Goal: Task Accomplishment & Management: Manage account settings

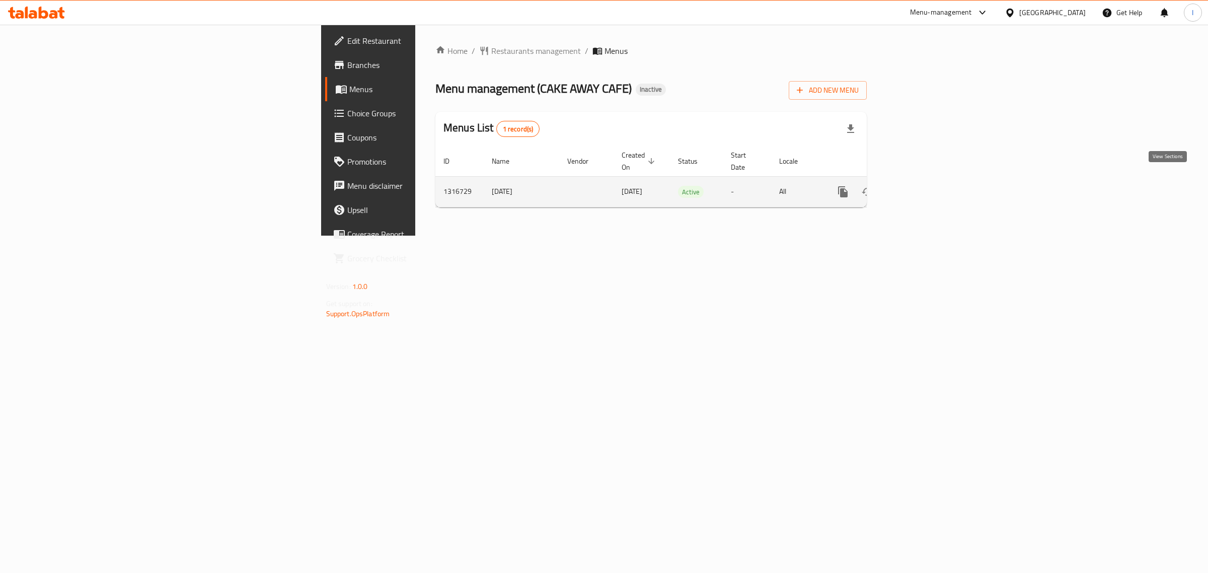
click at [921, 186] on icon "enhanced table" at bounding box center [915, 192] width 12 height 12
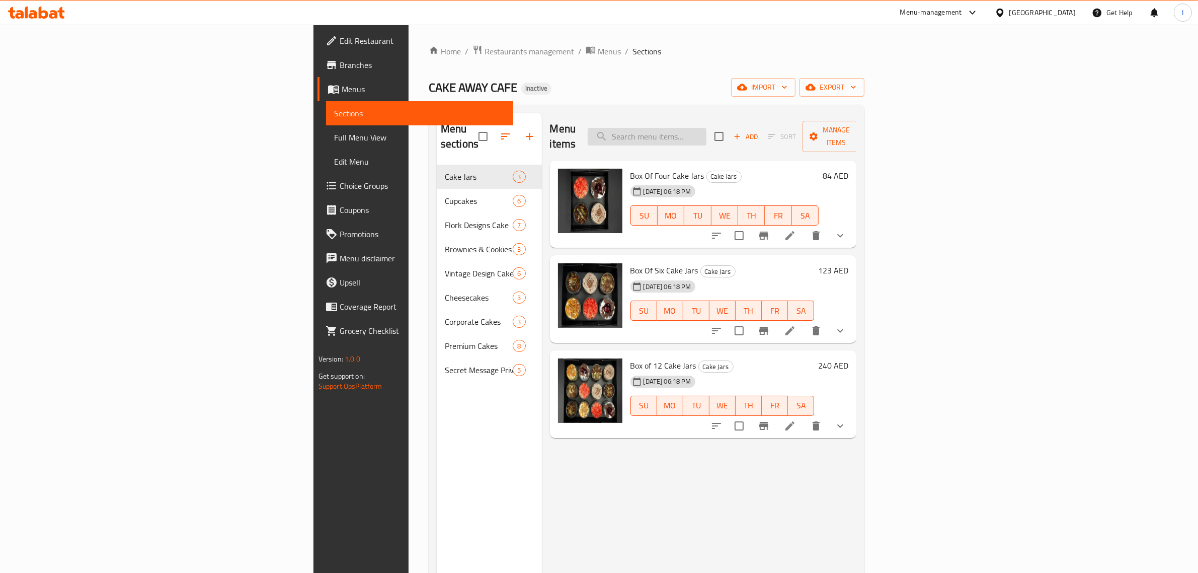
click at [707, 136] on input "search" at bounding box center [647, 137] width 119 height 18
paste input "Soul Of My Soul Arabic Privy Cake"
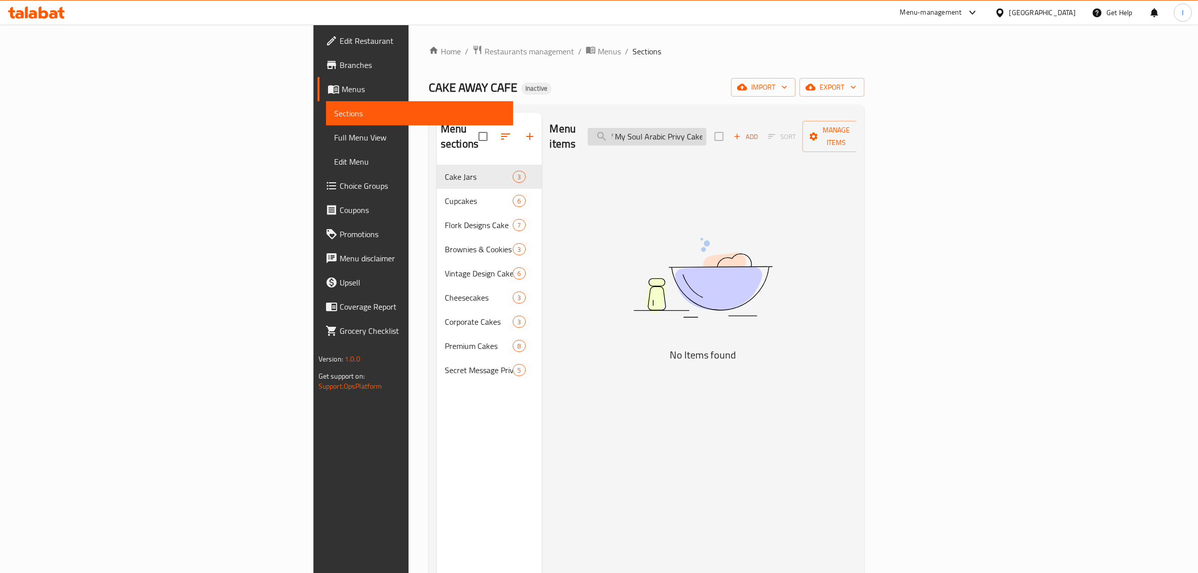
click at [707, 131] on input "Soul Of My Soul Arabic Privy Cake" at bounding box center [647, 137] width 119 height 18
drag, startPoint x: 776, startPoint y: 131, endPoint x: 770, endPoint y: 132, distance: 5.6
click at [707, 131] on input "Soul Of My Soul Arabic Privy Cake" at bounding box center [647, 137] width 119 height 18
drag, startPoint x: 759, startPoint y: 132, endPoint x: 926, endPoint y: 140, distance: 167.8
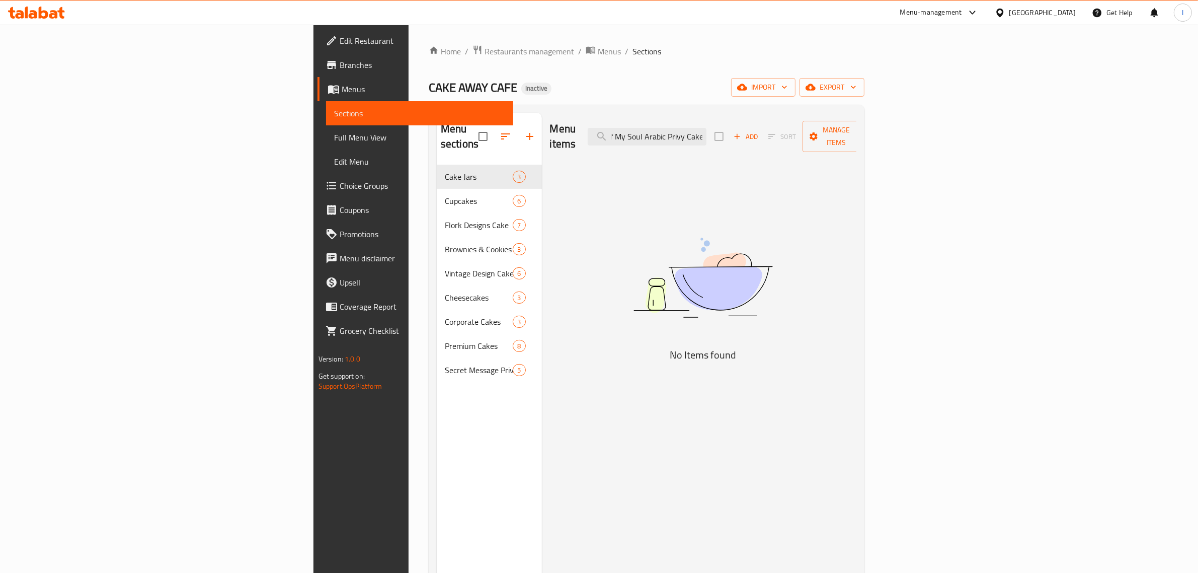
click at [857, 141] on div "Menu items Soul Of My Soul Arabic Privy Cake Add Sort Manage items" at bounding box center [703, 137] width 307 height 48
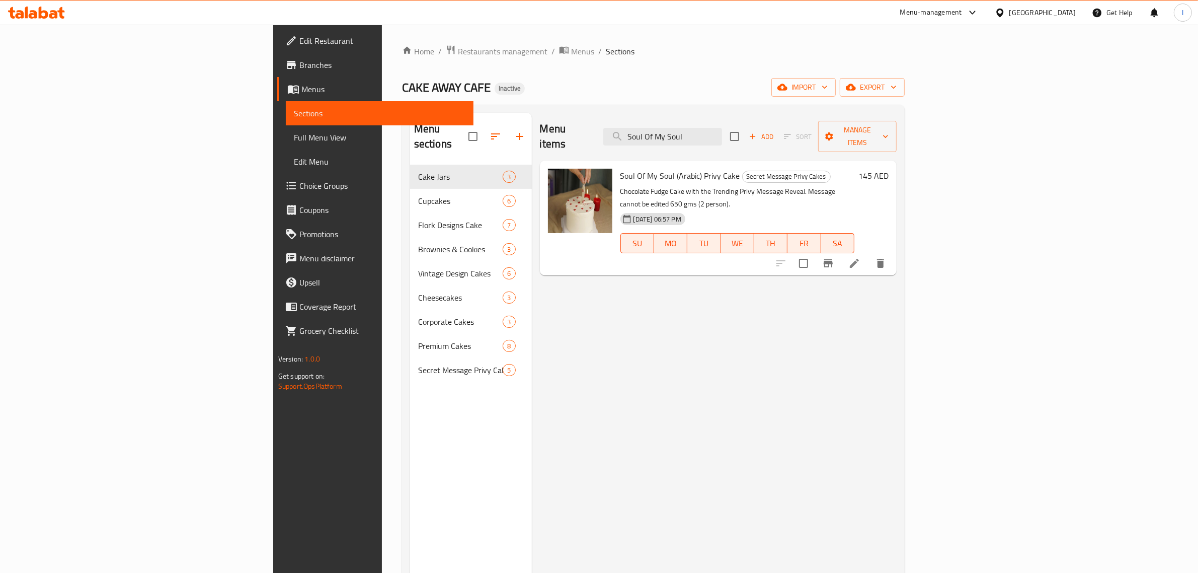
type input "Soul Of My Soul"
click at [861, 257] on icon at bounding box center [854, 263] width 12 height 12
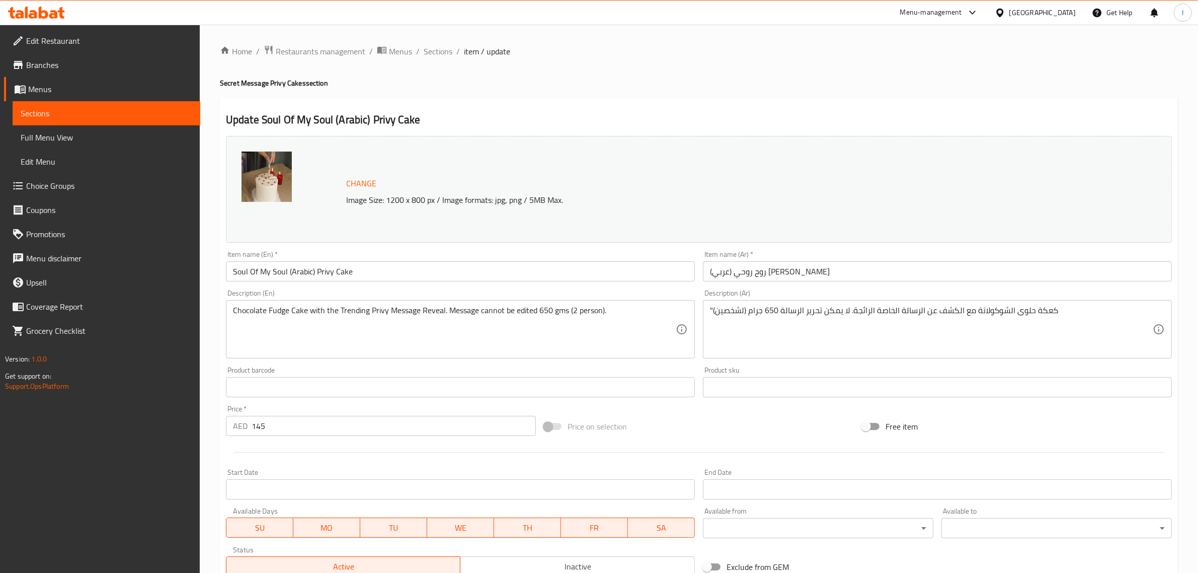
click at [270, 272] on input "Soul Of My Soul (Arabic) Privy Cake" at bounding box center [460, 271] width 469 height 20
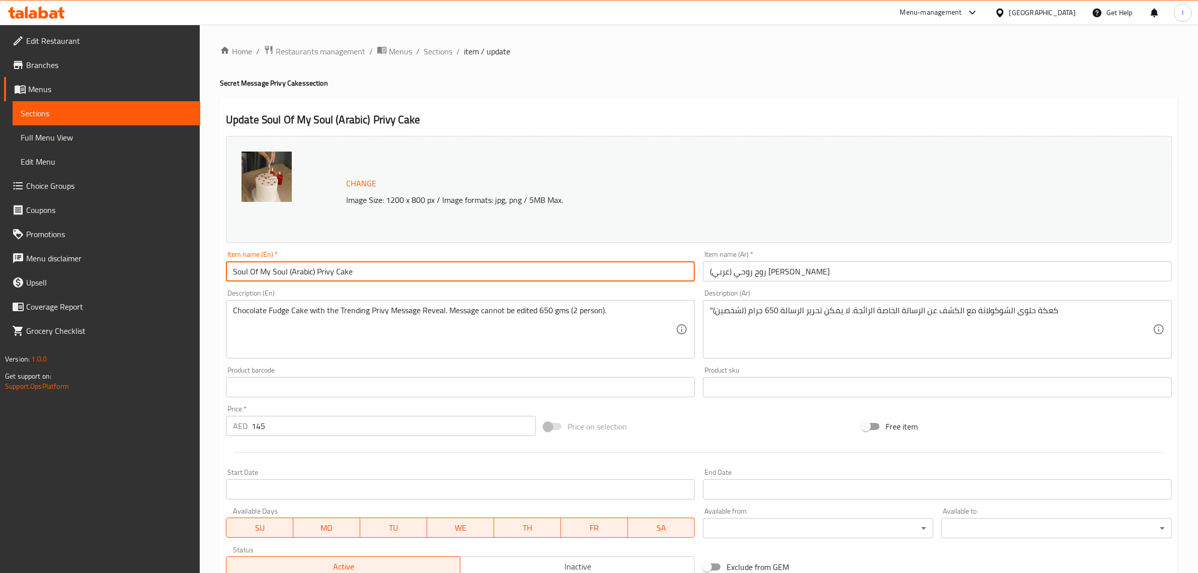
click at [277, 274] on input "Soul Of My Soul (Arabic) Privy Cake" at bounding box center [460, 271] width 469 height 20
click at [277, 277] on input "Soul Of My Soul (Arabic) Privy Cake" at bounding box center [460, 271] width 469 height 20
paste input "i"
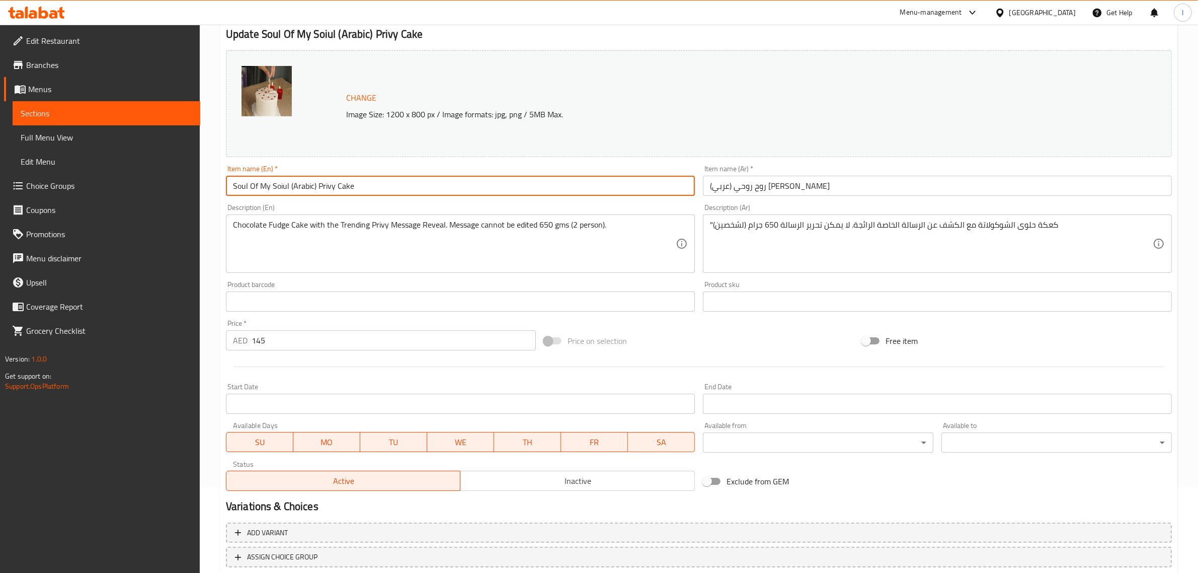
scroll to position [151, 0]
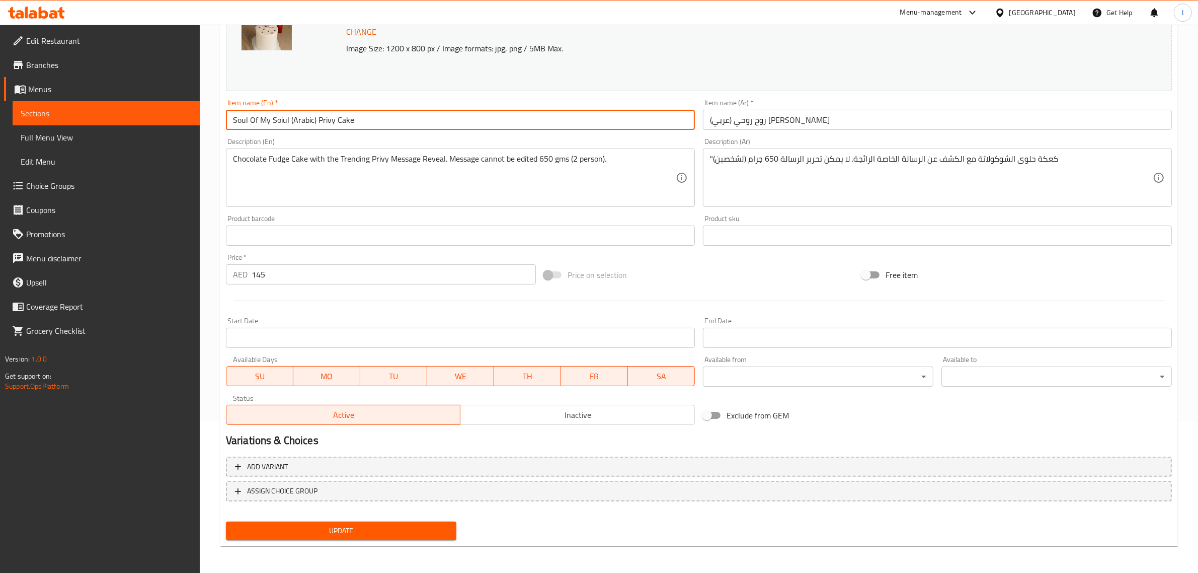
type input "Soul Of My Soiul (Arabic) Privy Cake"
click at [304, 526] on span "Update" at bounding box center [341, 530] width 214 height 13
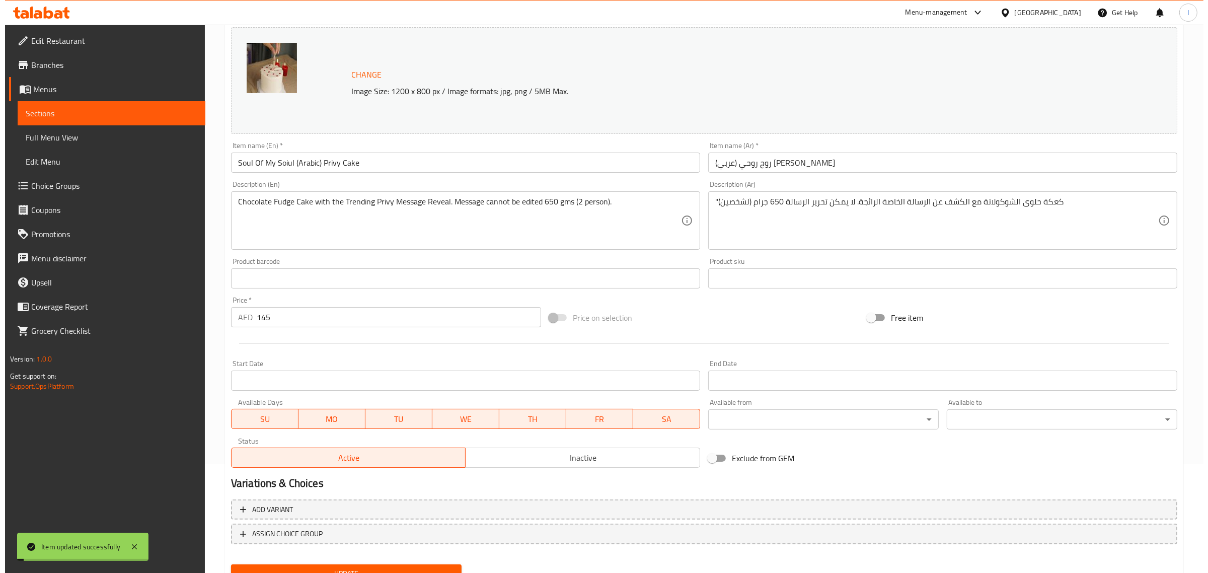
scroll to position [0, 0]
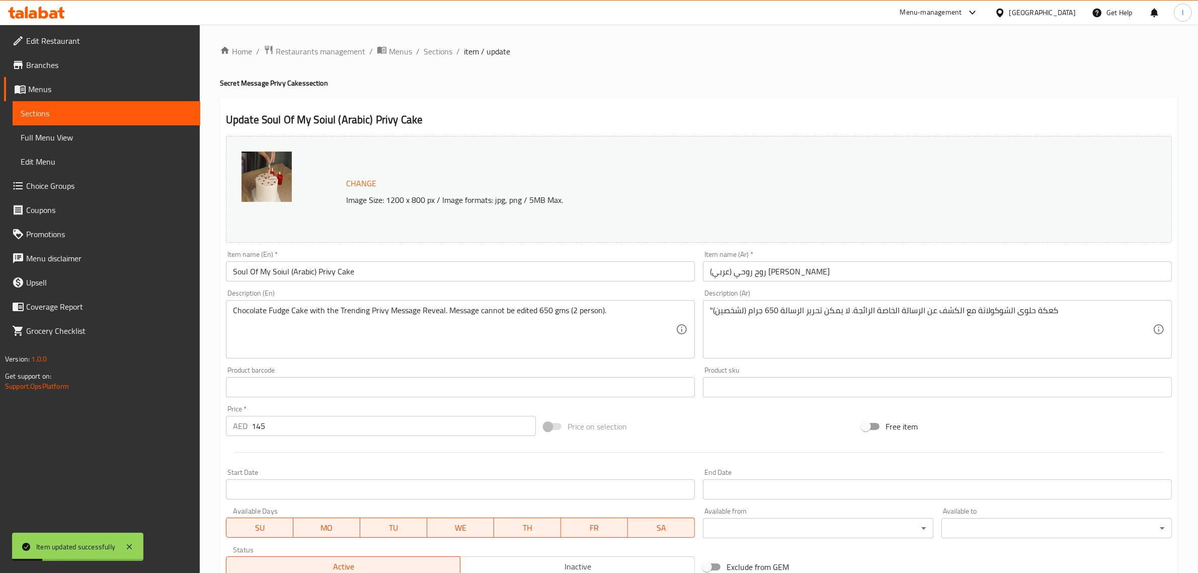
click at [44, 139] on span "Full Menu View" at bounding box center [107, 137] width 172 height 12
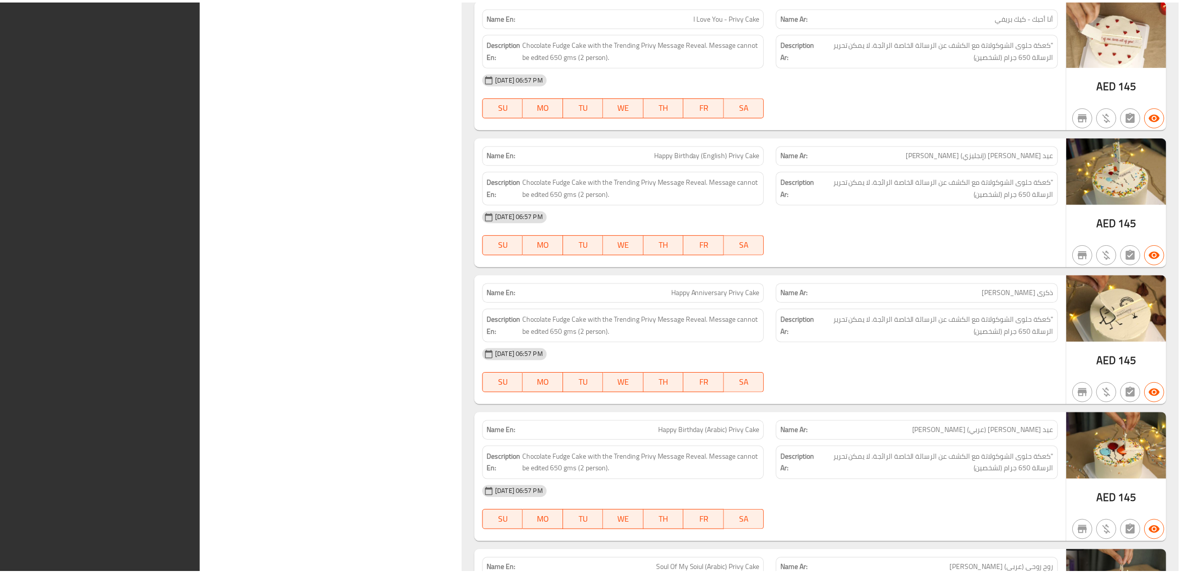
scroll to position [7232, 0]
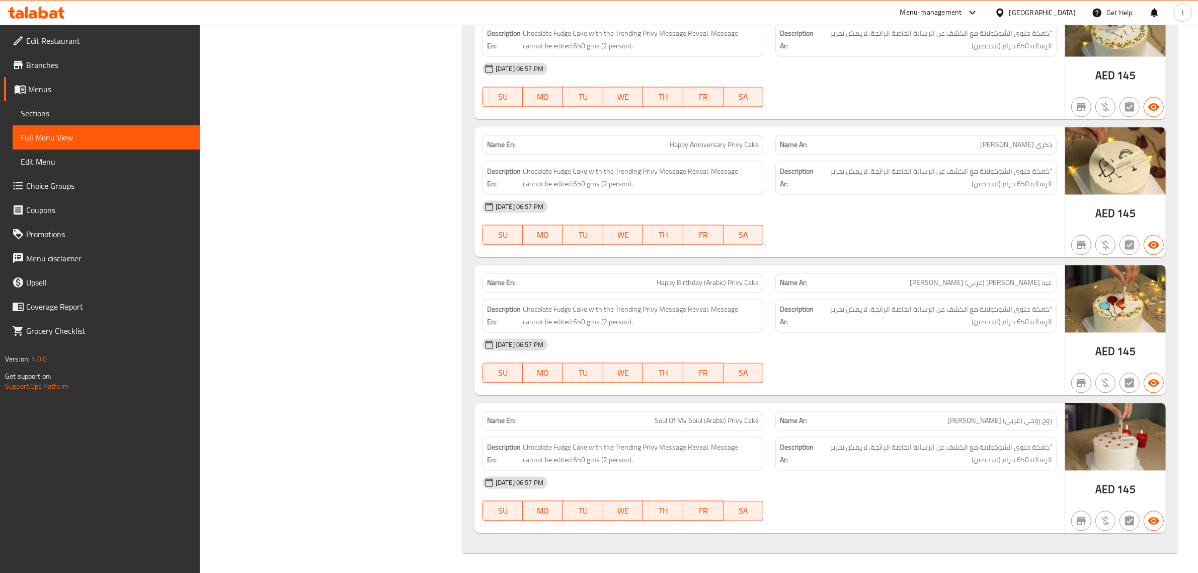
click at [692, 418] on span "Soul Of My Soiul (Arabic) Privy Cake" at bounding box center [707, 420] width 104 height 11
drag, startPoint x: 705, startPoint y: 420, endPoint x: 679, endPoint y: 416, distance: 25.5
click at [679, 416] on span "Soul Of My Soiul (Arabic) Privy Cake" at bounding box center [707, 420] width 104 height 11
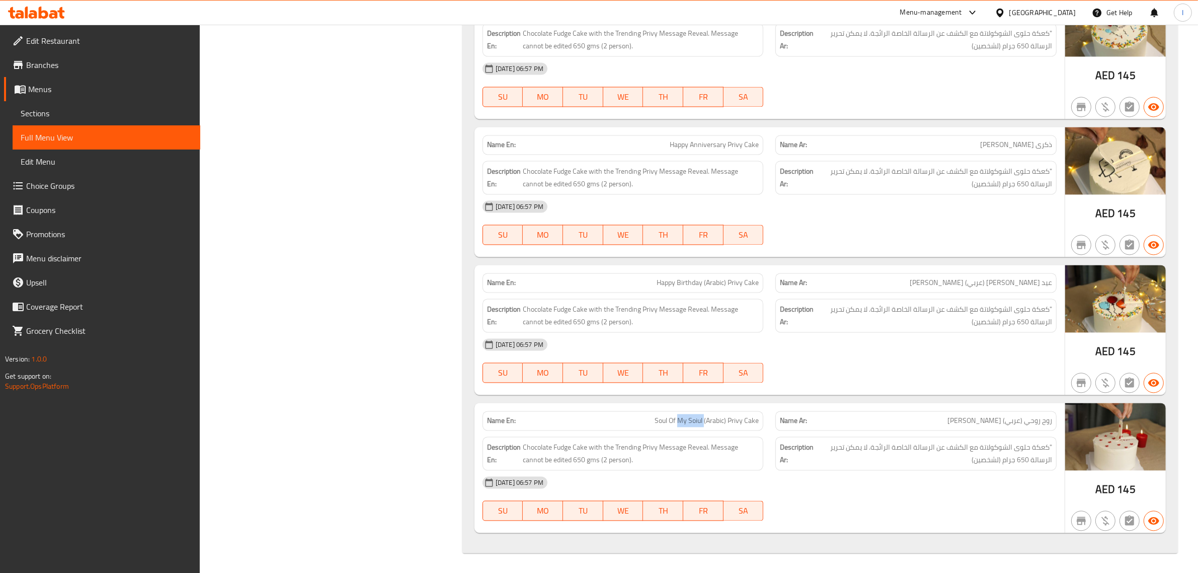
copy span "My Soiul"
click at [644, 425] on p "Name En: Soul Of My Soiul (Arabic) Privy Cake" at bounding box center [623, 420] width 272 height 11
click at [652, 423] on p "Name En: Soul Of My Soiul (Arabic) Privy Cake" at bounding box center [623, 420] width 272 height 11
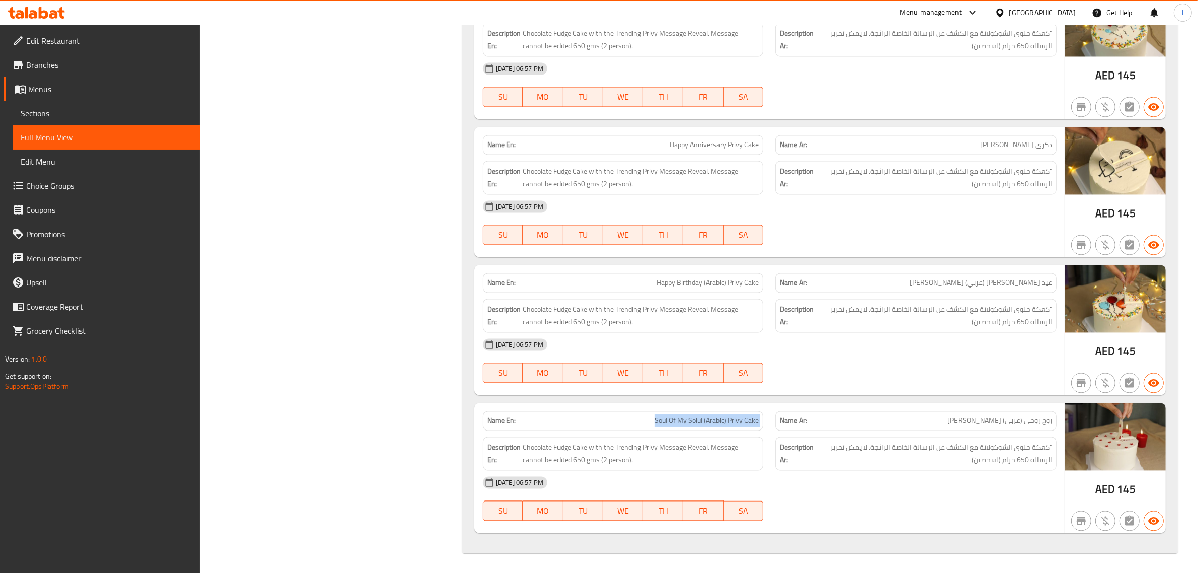
copy span "Soul Of My Soiul (Arabic) Privy Cake"
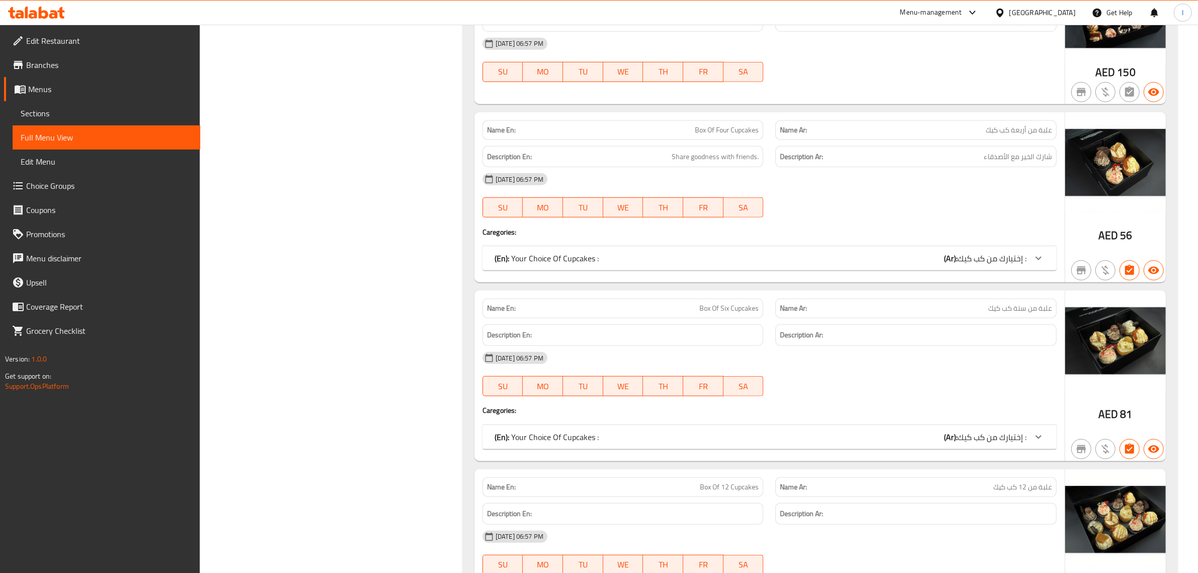
scroll to position [0, 0]
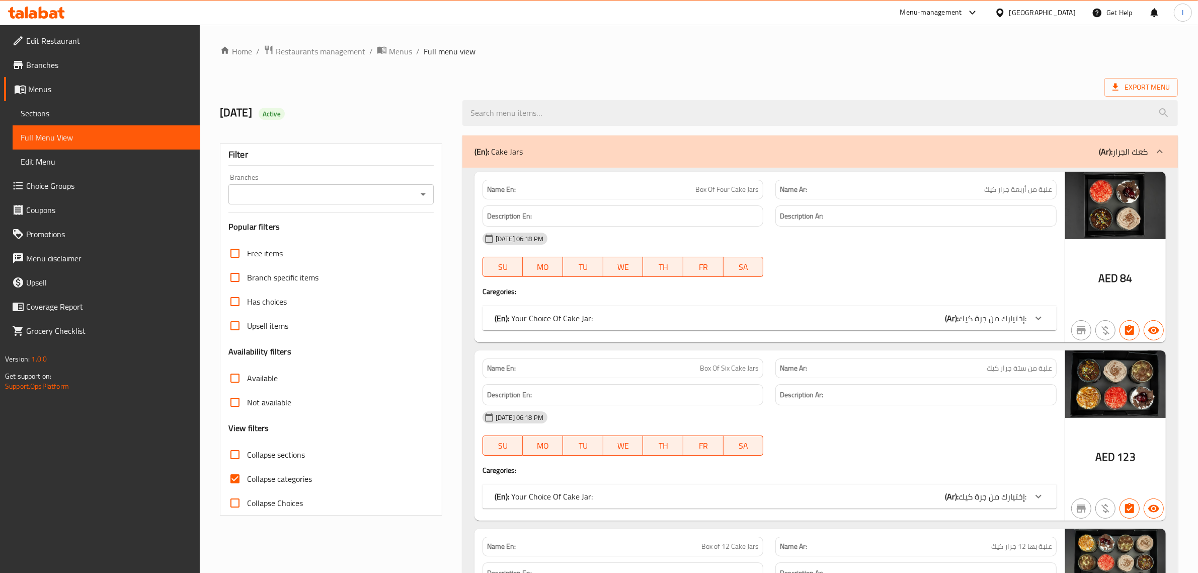
click at [44, 107] on span "Sections" at bounding box center [107, 113] width 172 height 12
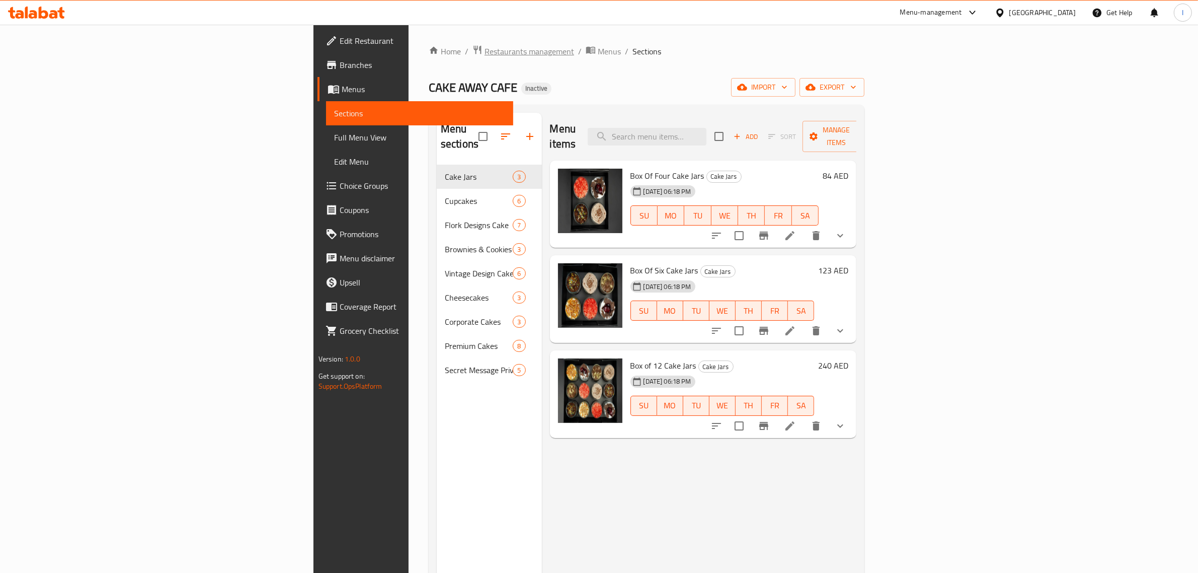
click at [485, 54] on span "Restaurants management" at bounding box center [530, 51] width 90 height 12
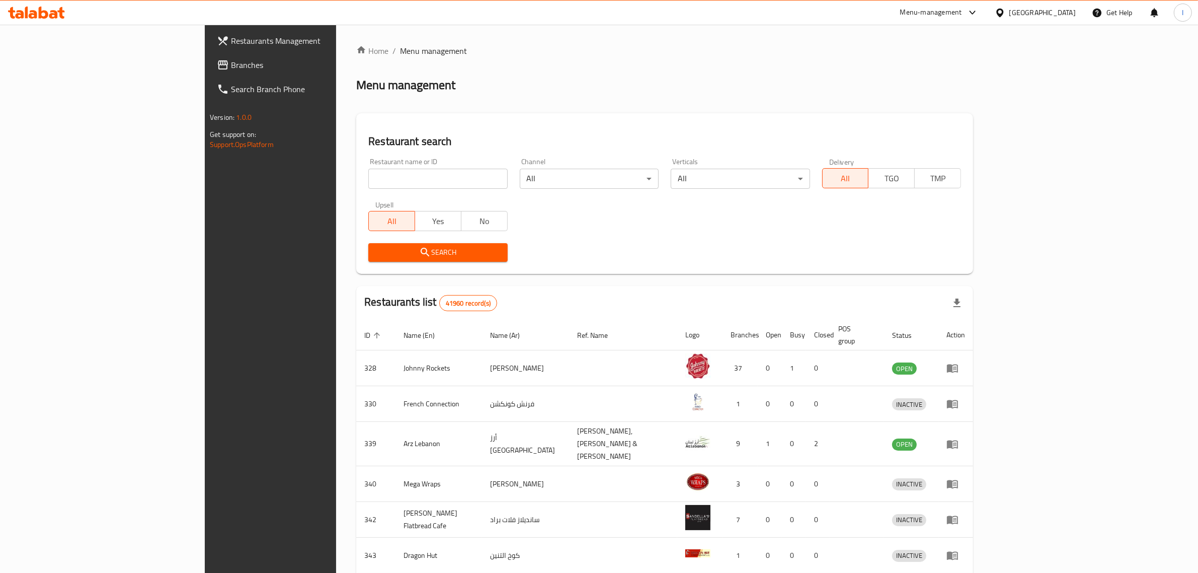
click at [209, 73] on link "Branches" at bounding box center [307, 65] width 196 height 24
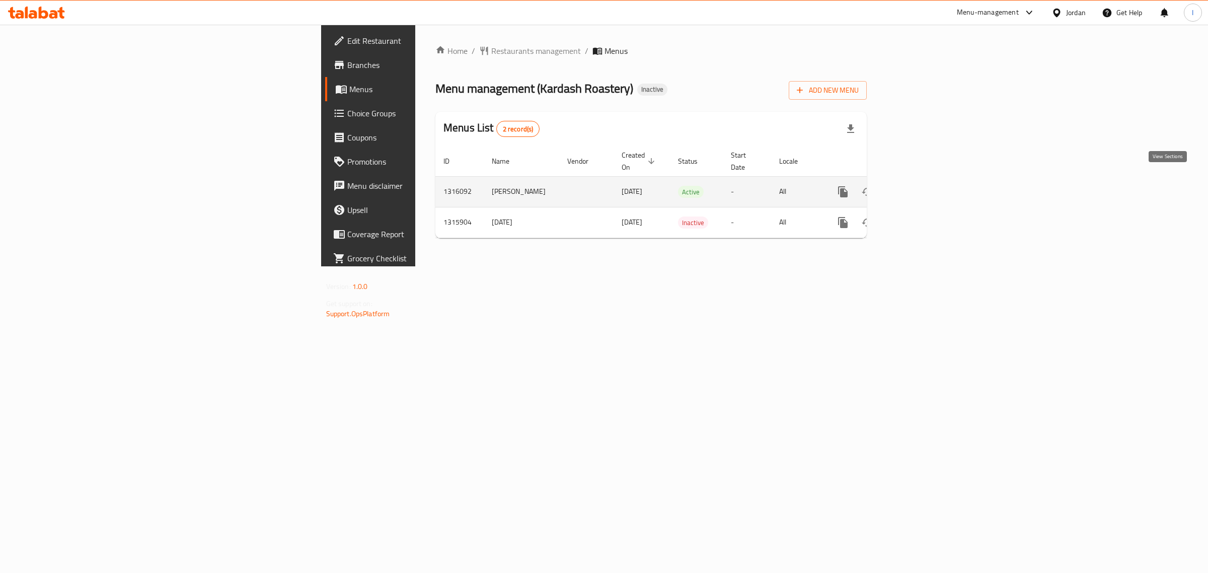
click at [920, 187] on icon "enhanced table" at bounding box center [915, 191] width 9 height 9
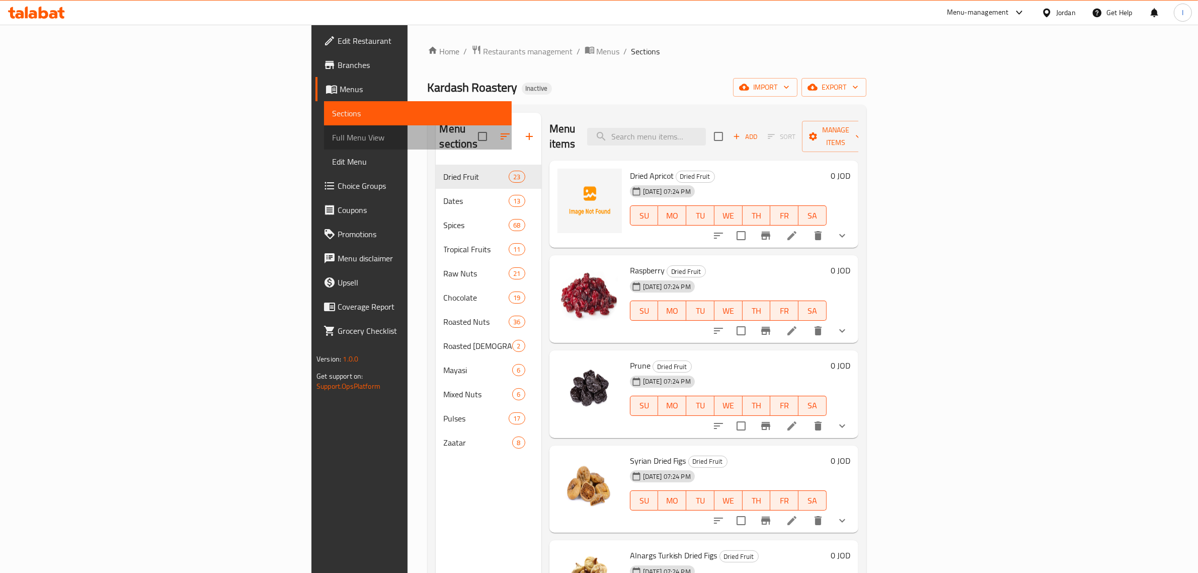
click at [332, 137] on span "Full Menu View" at bounding box center [418, 137] width 172 height 12
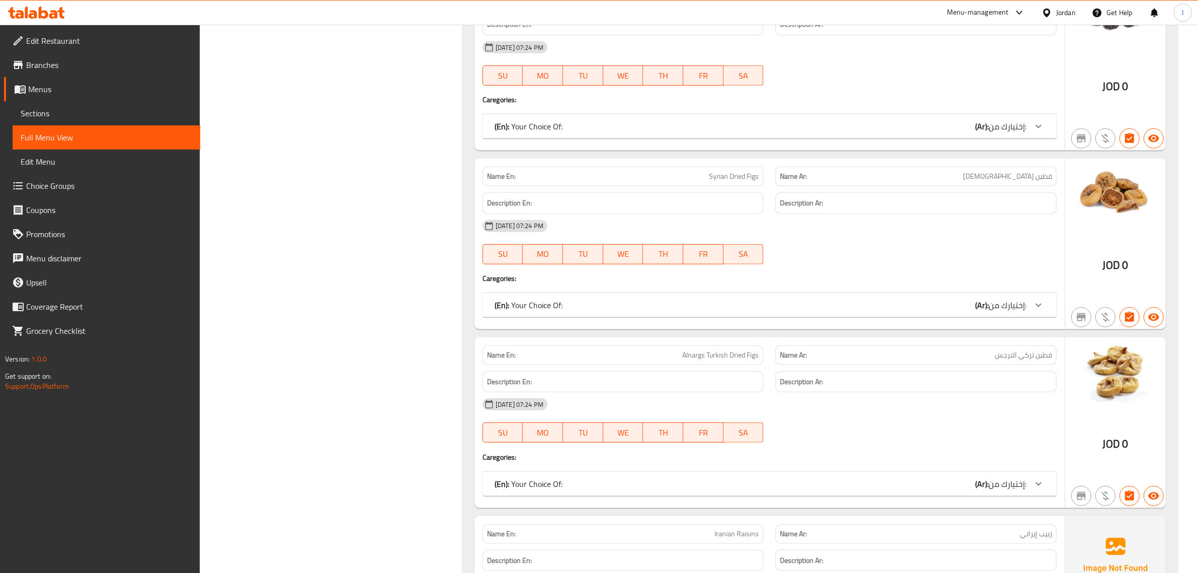
scroll to position [818, 0]
